Goal: Task Accomplishment & Management: Use online tool/utility

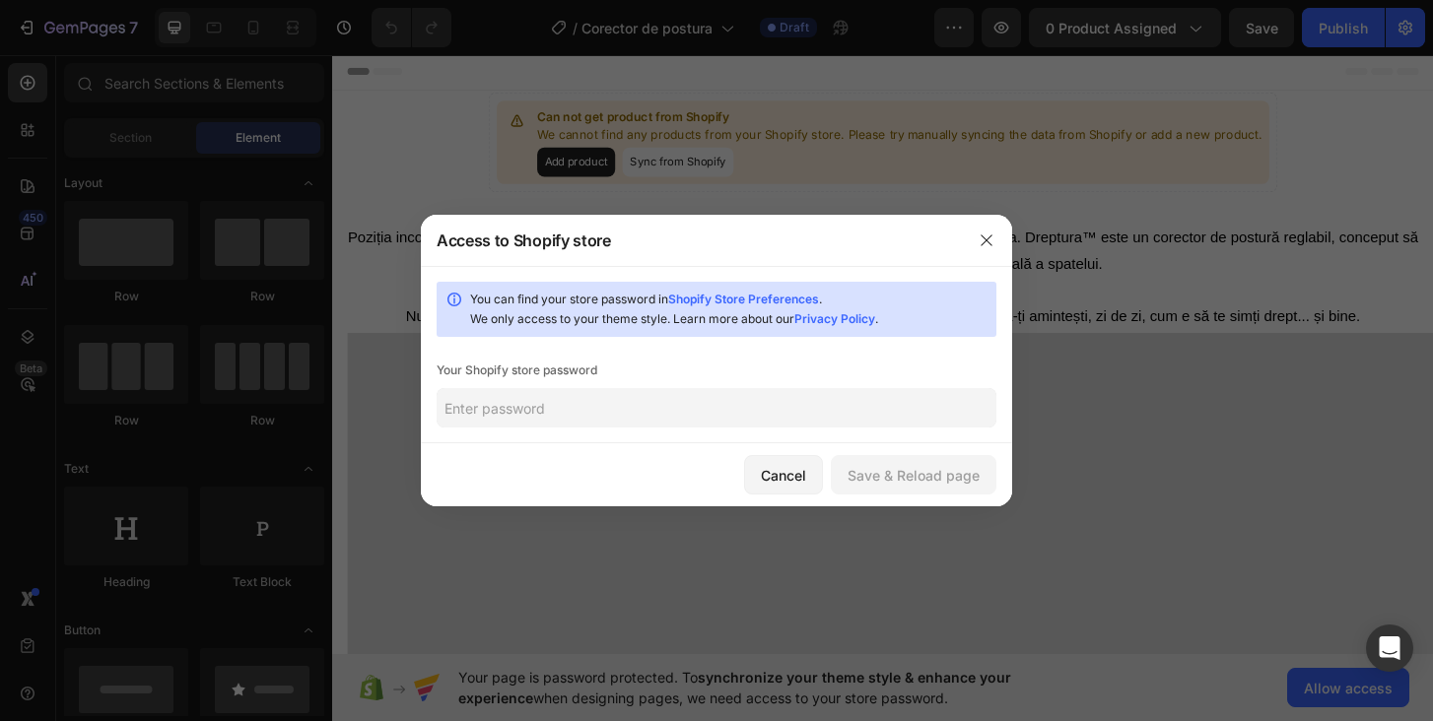
click at [682, 405] on input "text" at bounding box center [717, 407] width 560 height 39
type input "ontime"
click at [947, 474] on div "Save & Reload page" at bounding box center [913, 475] width 132 height 21
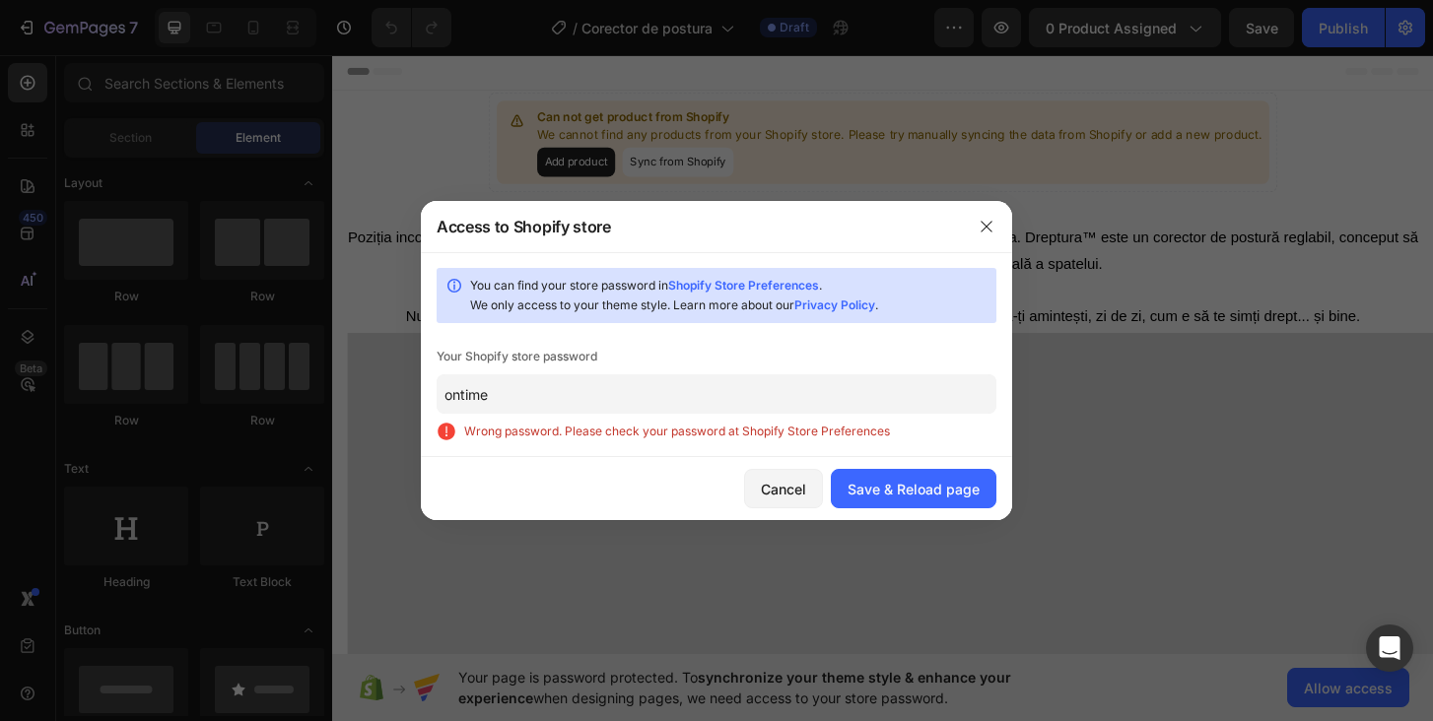
drag, startPoint x: 565, startPoint y: 397, endPoint x: 666, endPoint y: 354, distance: 110.4
click at [666, 354] on div "You can find your store password in Shopify Store Preferences . We only access …" at bounding box center [716, 354] width 591 height 205
click at [782, 501] on button "Cancel" at bounding box center [783, 488] width 79 height 39
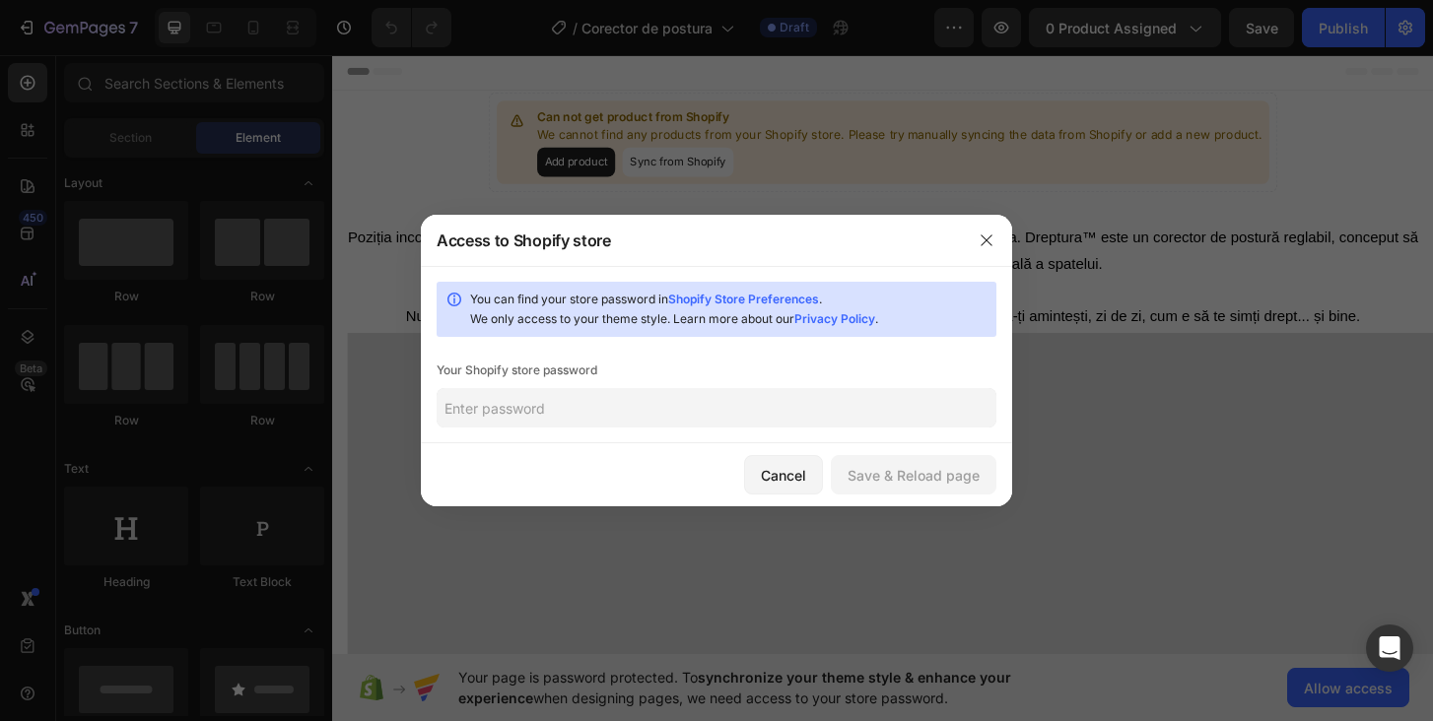
click at [742, 405] on input "text" at bounding box center [717, 407] width 560 height 39
type input "ontime"
click at [965, 482] on div "Save & Reload page" at bounding box center [913, 475] width 132 height 21
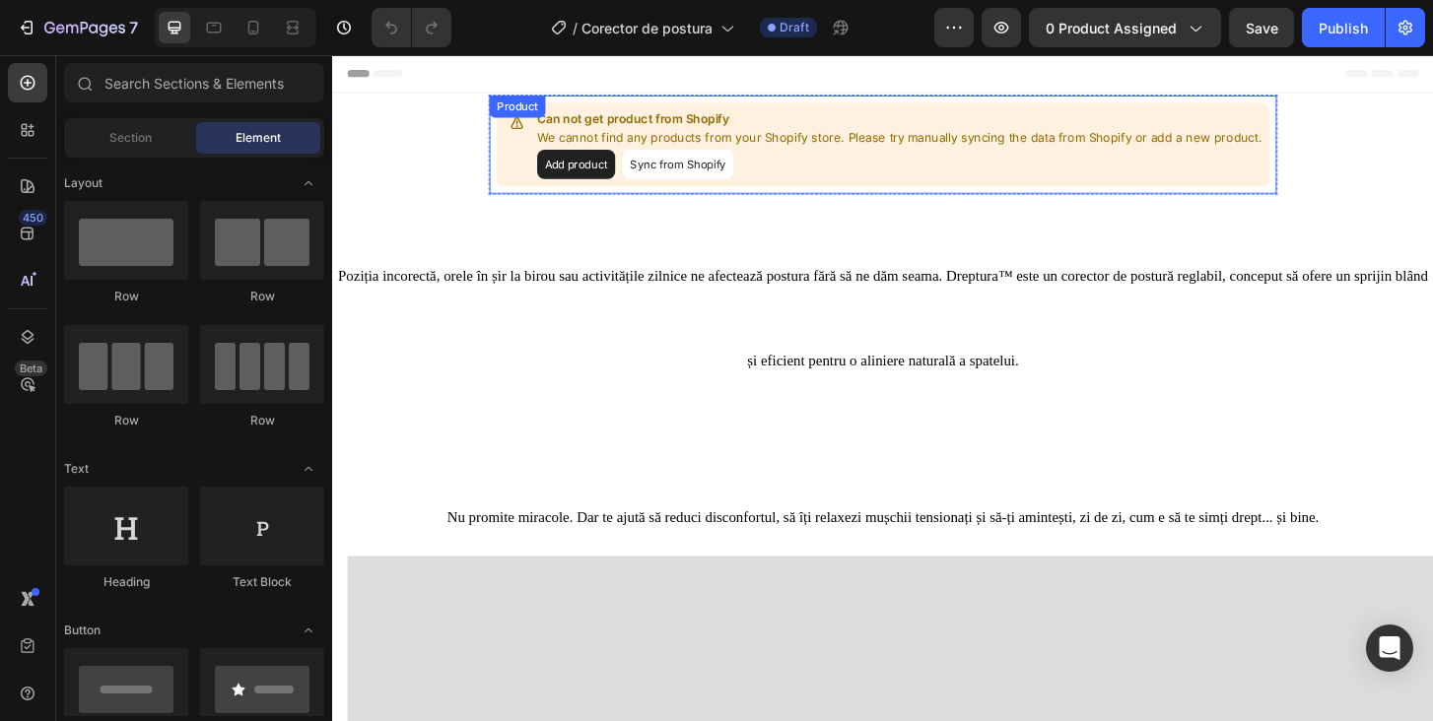
click at [595, 180] on button "Add product" at bounding box center [594, 173] width 84 height 32
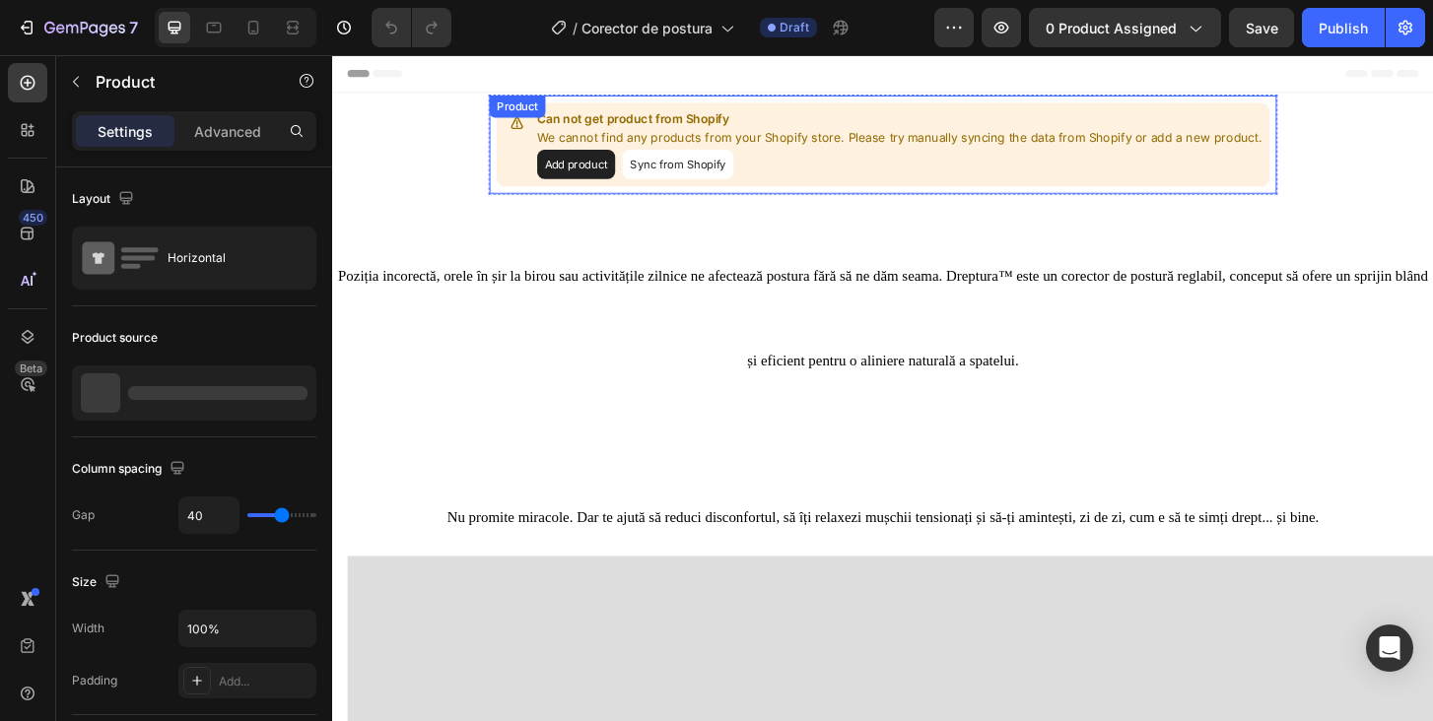
click at [726, 189] on div "Can not get product from Shopify We cannot find any products from your Shopify …" at bounding box center [923, 151] width 830 height 90
click at [726, 174] on button "Sync from Shopify" at bounding box center [703, 173] width 119 height 32
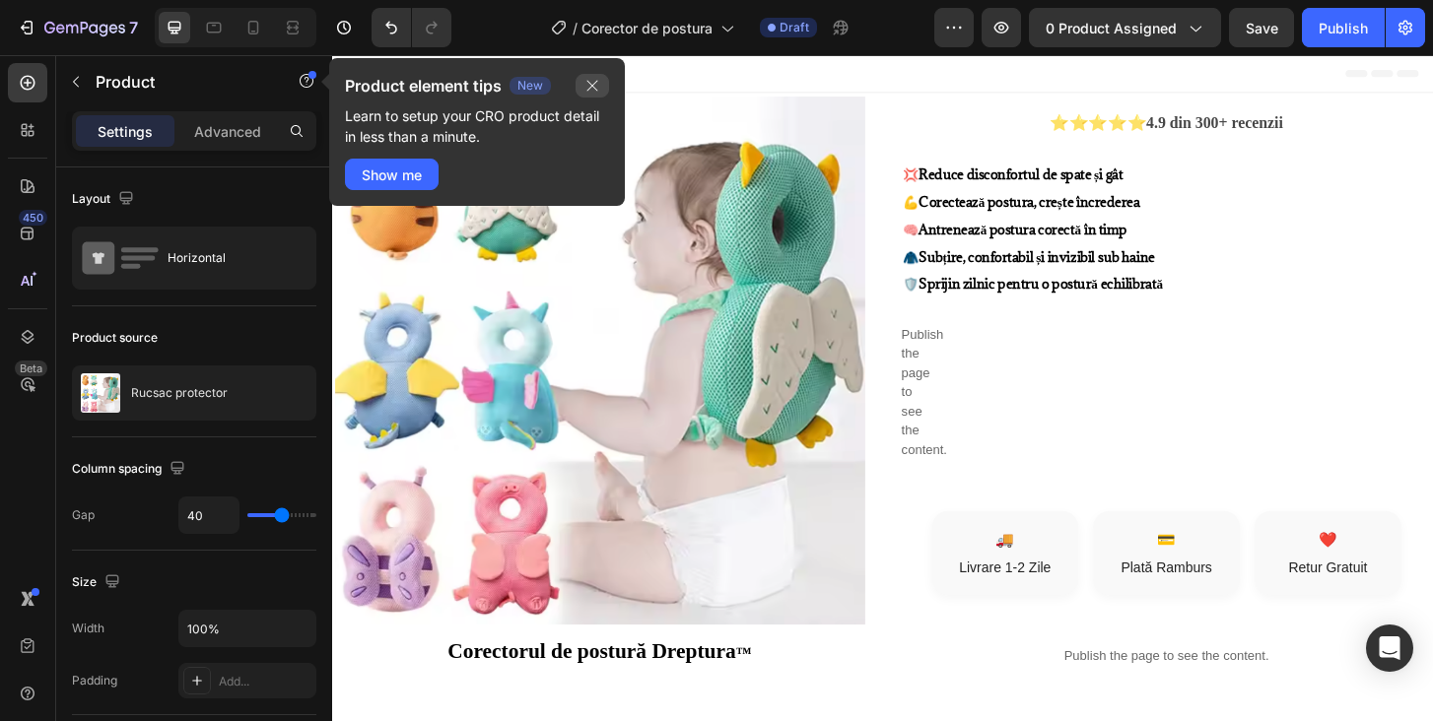
click at [589, 81] on icon "button" at bounding box center [592, 86] width 16 height 16
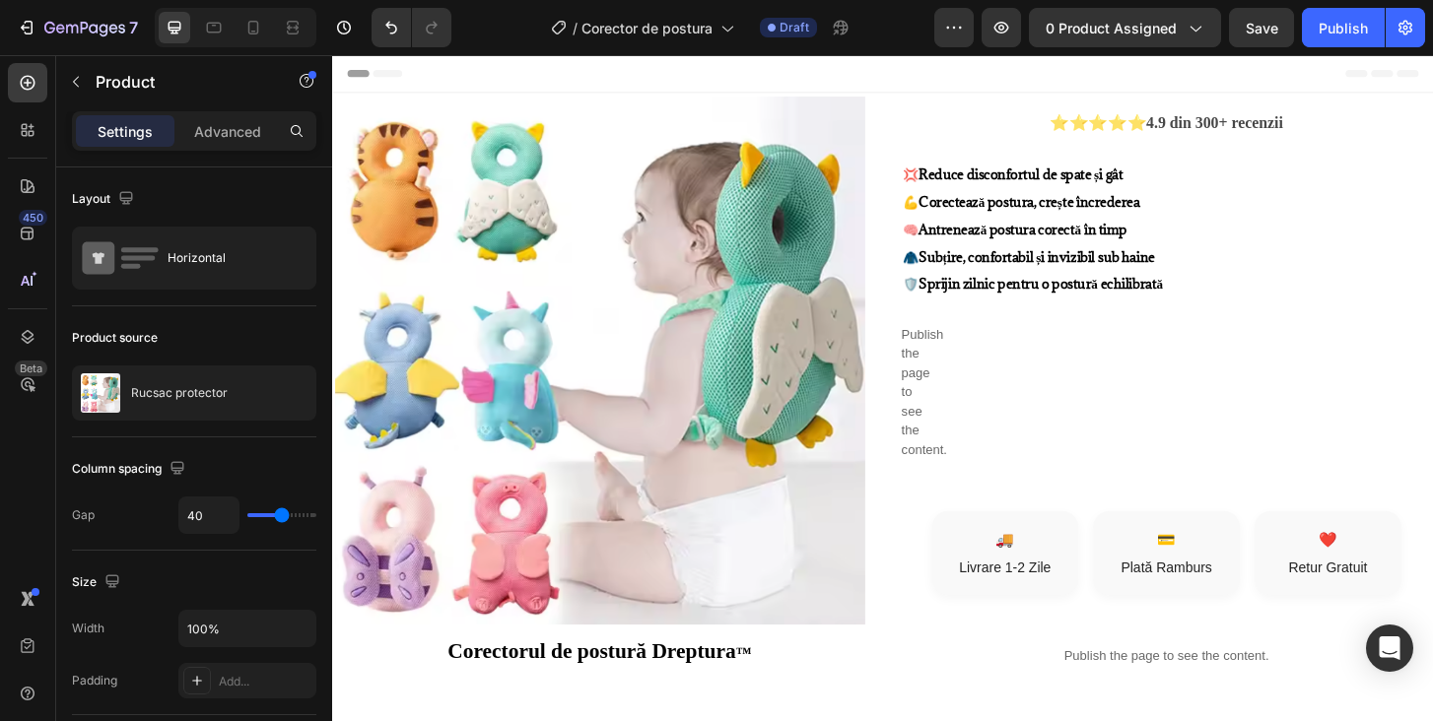
click at [850, 67] on div "Header" at bounding box center [923, 74] width 1151 height 39
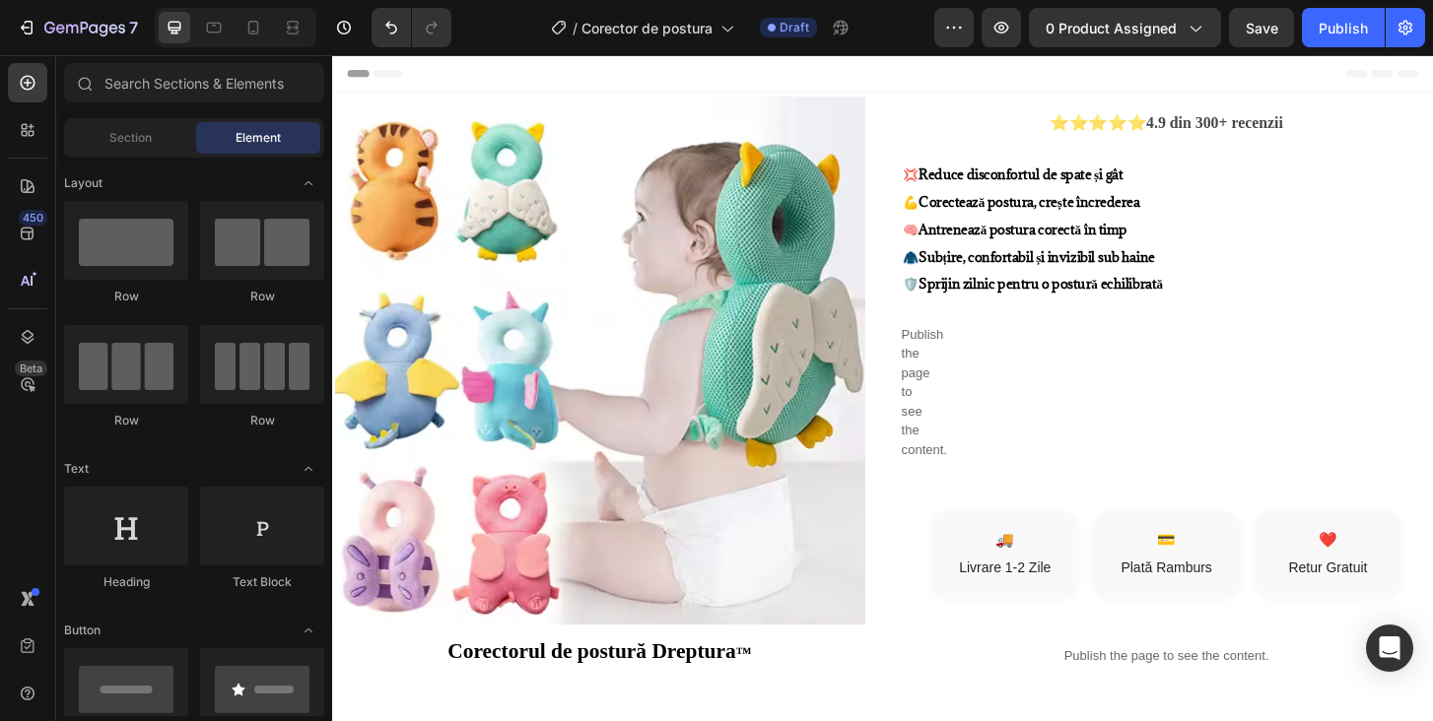
click at [401, 73] on span "Header" at bounding box center [391, 75] width 43 height 20
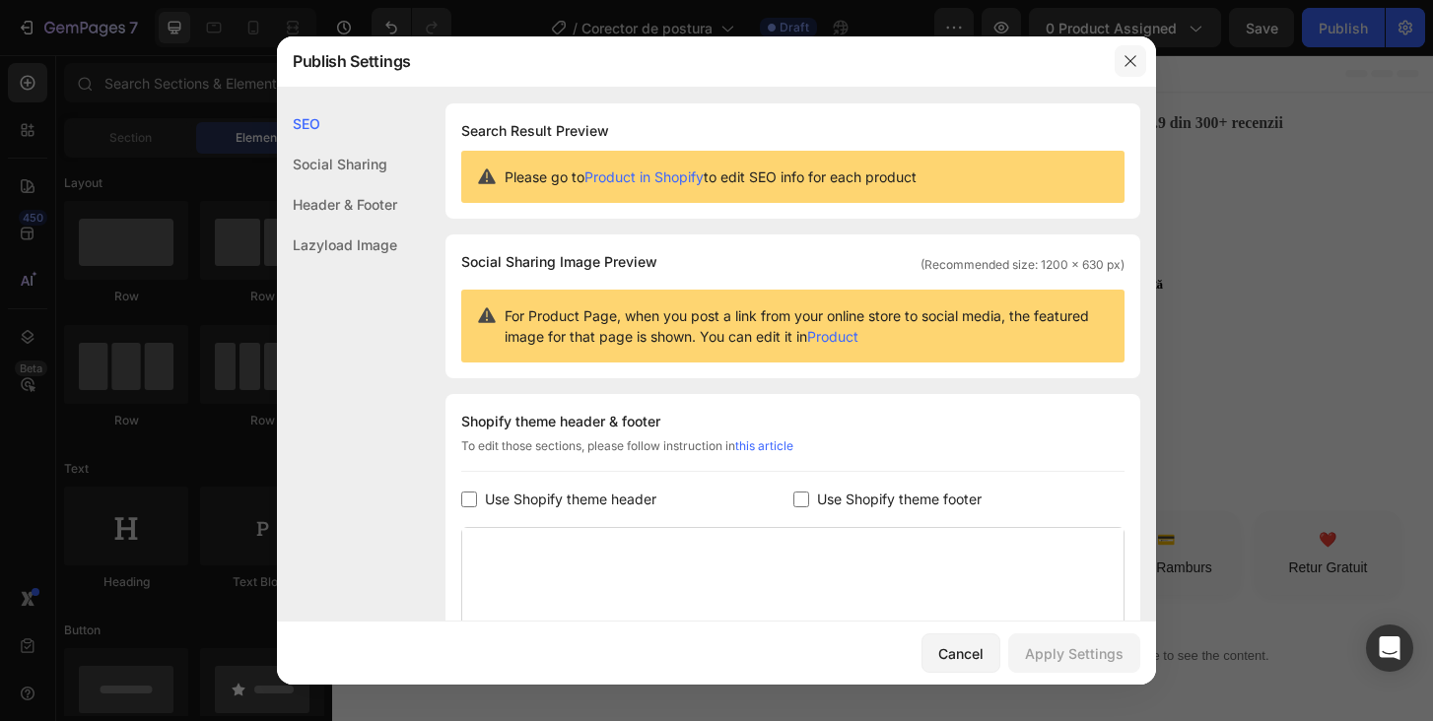
click at [1130, 59] on icon "button" at bounding box center [1130, 61] width 16 height 16
